Goal: Task Accomplishment & Management: Complete application form

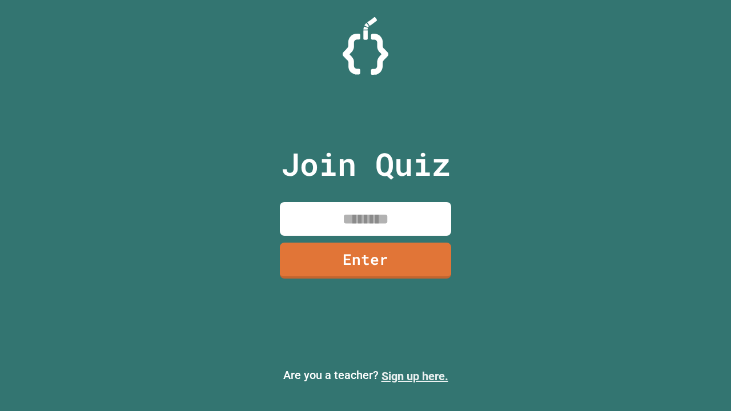
click at [409, 376] on link "Sign up here." at bounding box center [414, 376] width 67 height 14
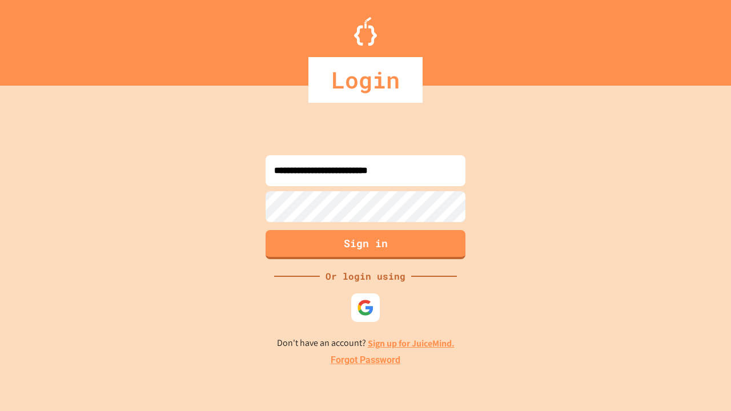
type input "**********"
